Goal: Information Seeking & Learning: Learn about a topic

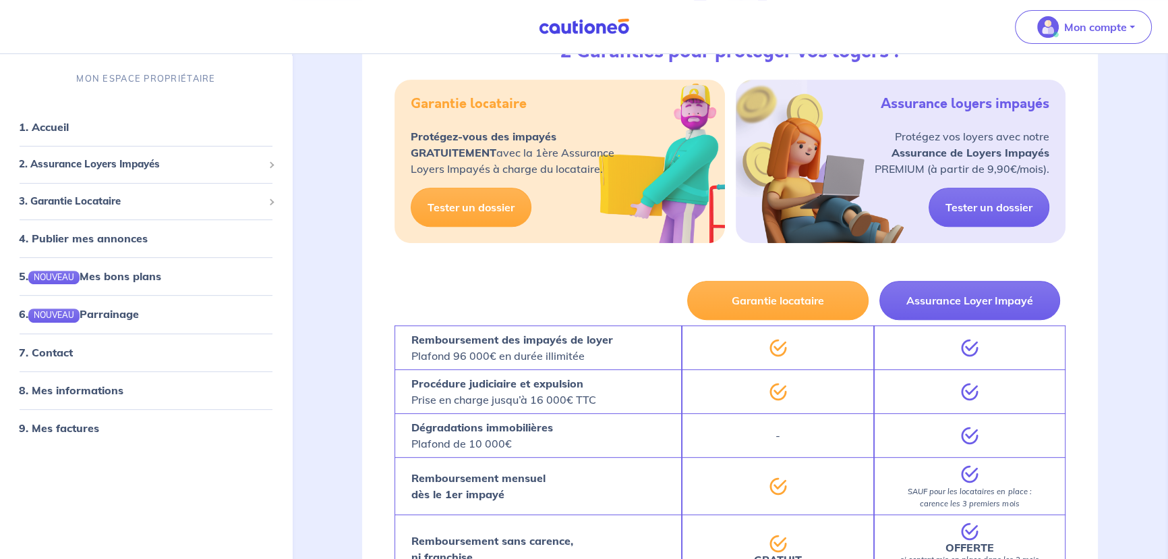
scroll to position [675, 0]
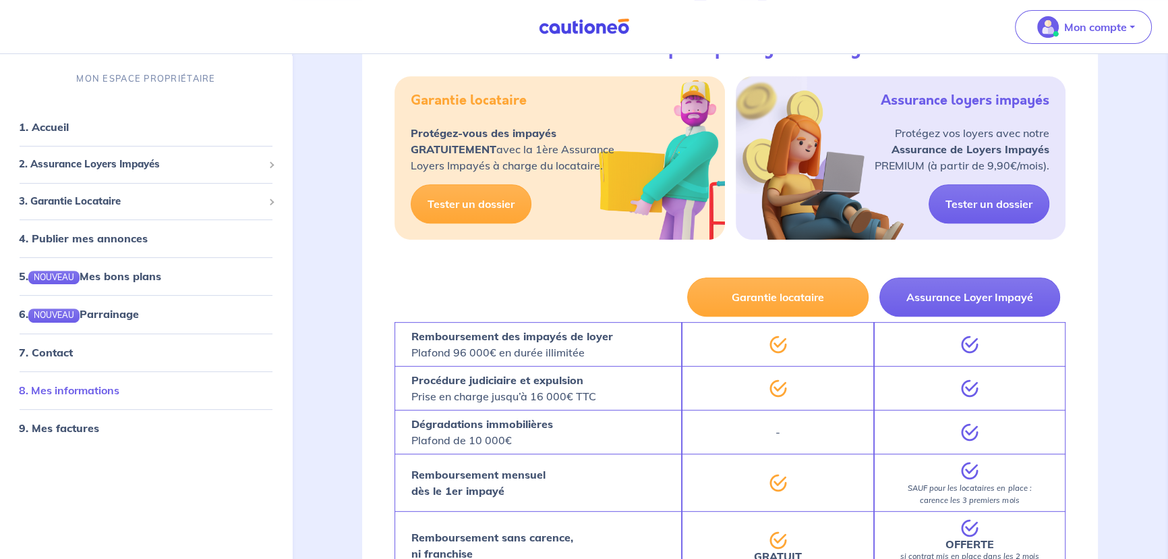
click at [113, 384] on link "8. Mes informations" at bounding box center [69, 389] width 101 height 13
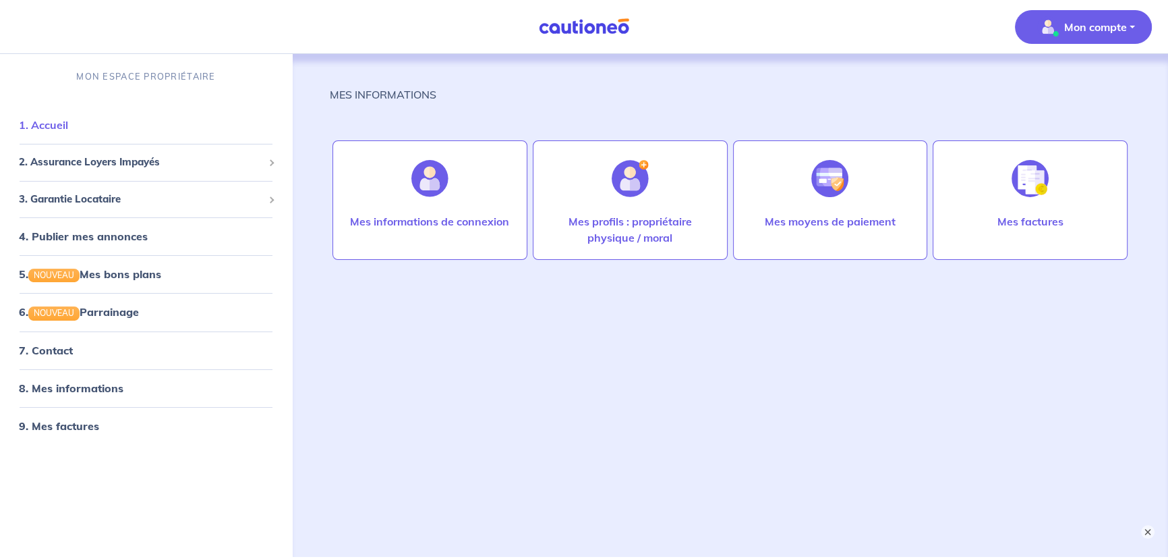
click at [68, 123] on link "1. Accueil" at bounding box center [43, 124] width 49 height 13
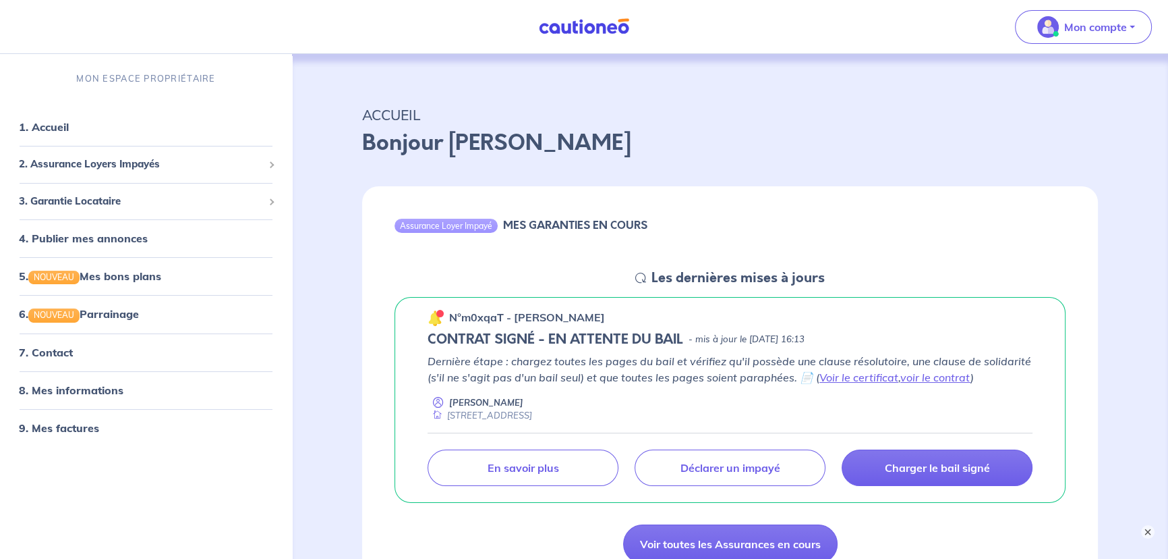
click at [581, 23] on img at bounding box center [584, 26] width 101 height 17
click at [69, 211] on div "3. Garantie Locataire" at bounding box center [145, 201] width 281 height 26
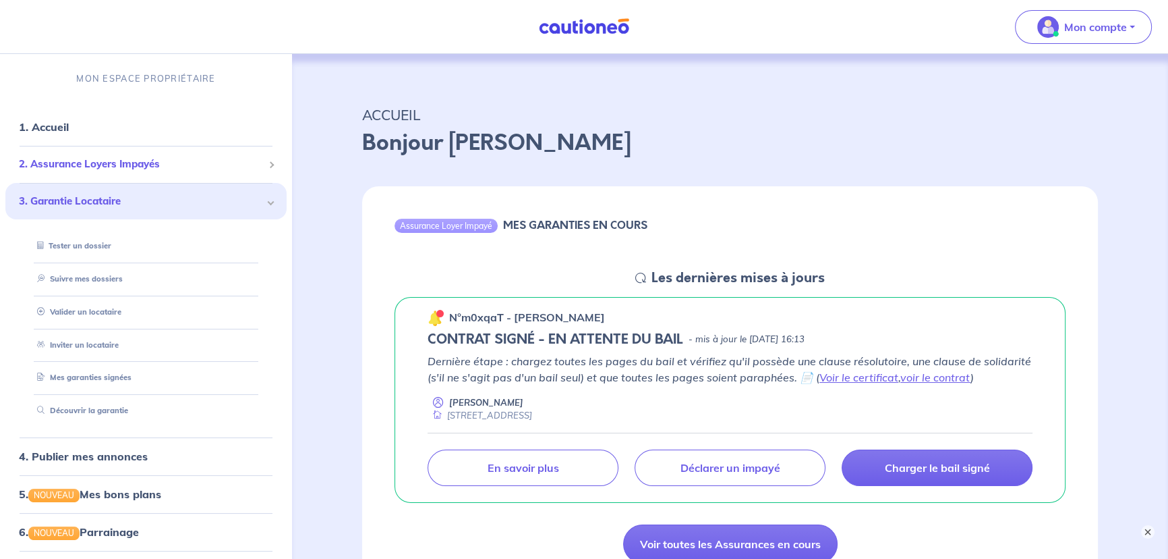
click at [86, 164] on span "2. Assurance Loyers Impayés" at bounding box center [141, 165] width 244 height 16
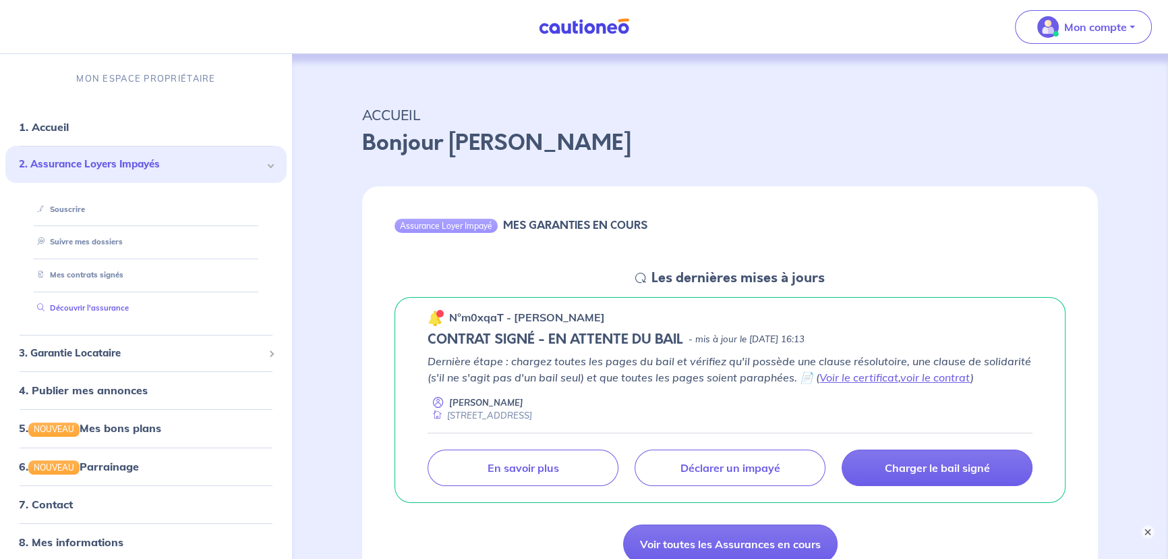
click at [90, 310] on link "Découvrir l'assurance" at bounding box center [80, 307] width 97 height 9
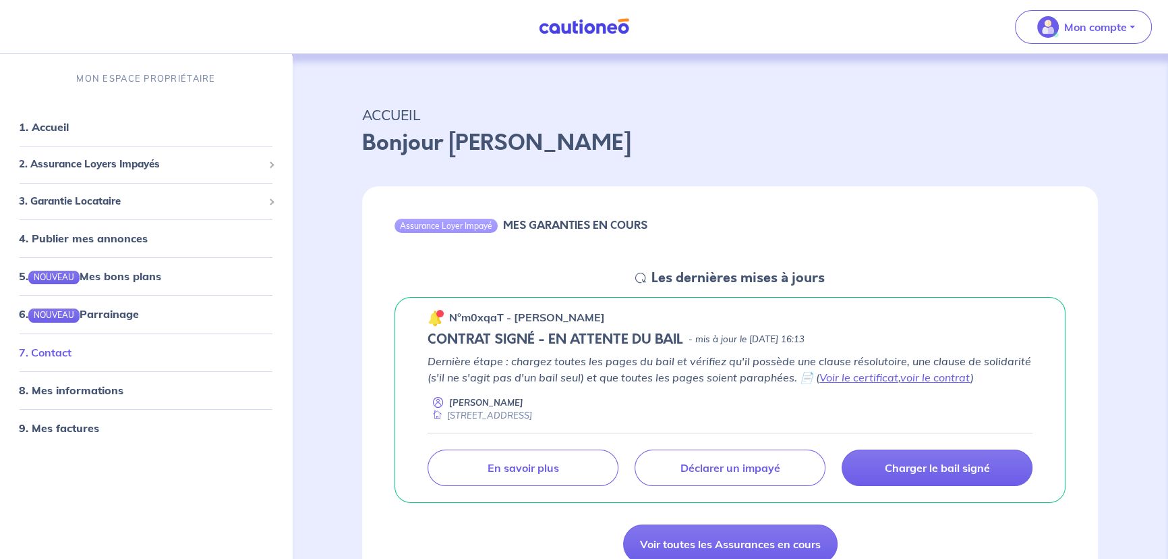
scroll to position [61, 0]
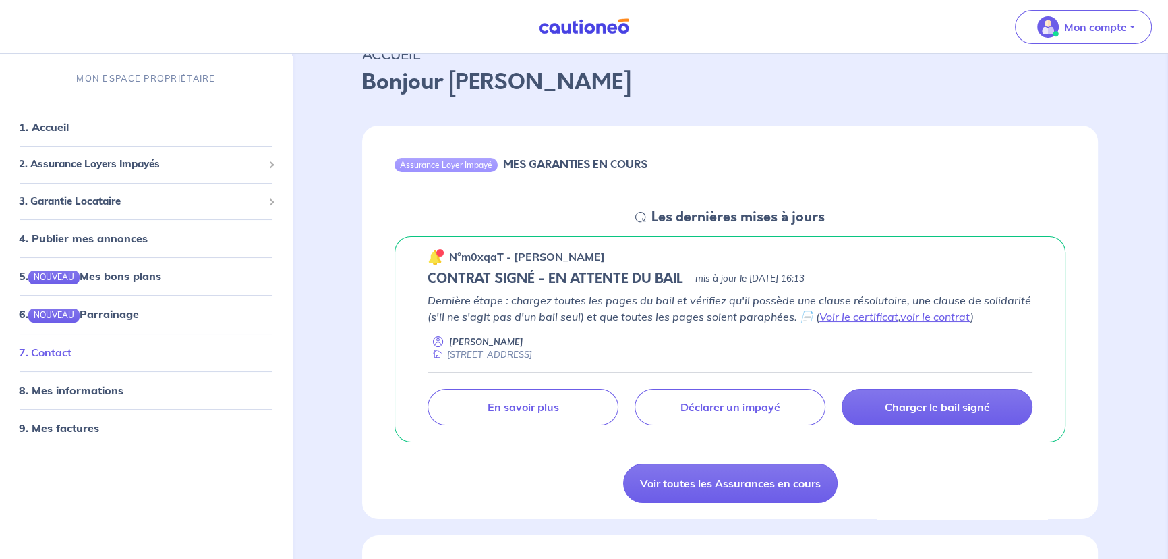
click at [37, 345] on link "7. Contact" at bounding box center [45, 351] width 53 height 13
